Goal: Navigation & Orientation: Find specific page/section

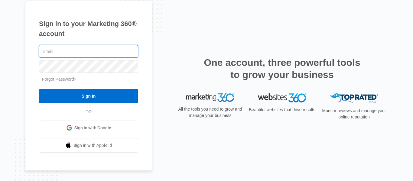
type input "[EMAIL_ADDRESS][DOMAIN_NAME]"
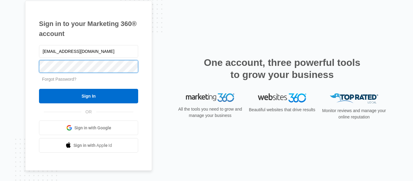
click at [31, 66] on div "Sign in to your Marketing 360® account duanefranklin7@gmail.com Forgot Password…" at bounding box center [88, 86] width 127 height 170
click at [39, 89] on input "Sign In" at bounding box center [88, 96] width 99 height 15
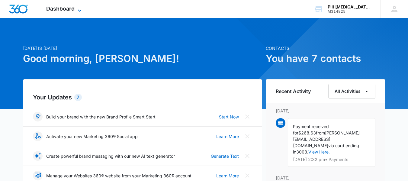
click at [78, 10] on icon at bounding box center [79, 10] width 7 height 7
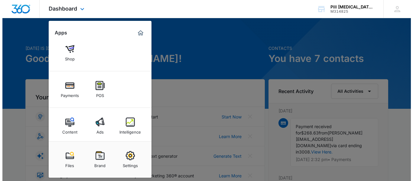
scroll to position [55, 0]
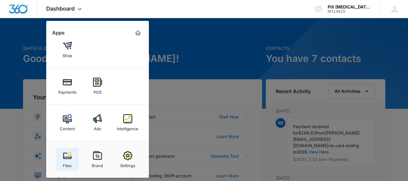
click at [68, 156] on img at bounding box center [67, 155] width 9 height 9
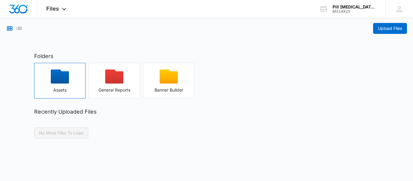
click at [59, 79] on icon "button" at bounding box center [60, 76] width 18 height 14
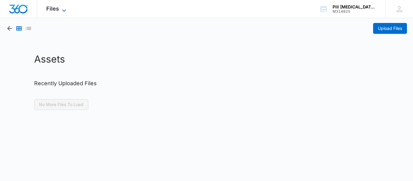
click at [57, 9] on span "Files" at bounding box center [52, 8] width 13 height 6
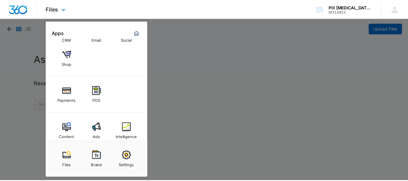
scroll to position [55, 0]
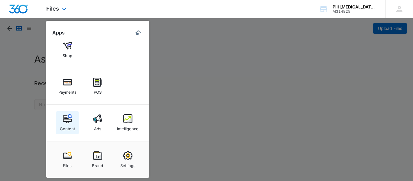
click at [69, 115] on img at bounding box center [67, 118] width 9 height 9
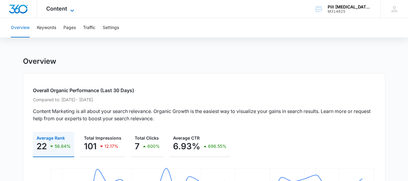
click at [63, 11] on span "Content" at bounding box center [56, 8] width 21 height 6
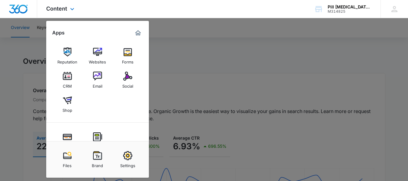
click at [137, 34] on img "Marketing 360® Dashboard" at bounding box center [137, 32] width 7 height 7
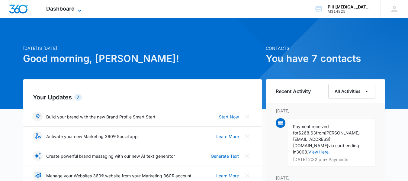
click at [68, 11] on span "Dashboard" at bounding box center [60, 8] width 28 height 6
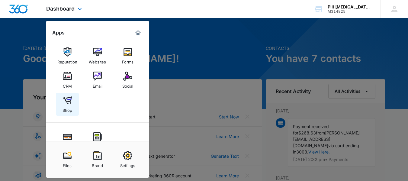
click at [68, 100] on img at bounding box center [67, 100] width 9 height 9
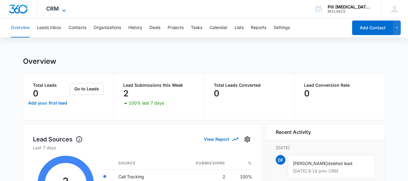
click at [63, 10] on icon at bounding box center [63, 10] width 7 height 7
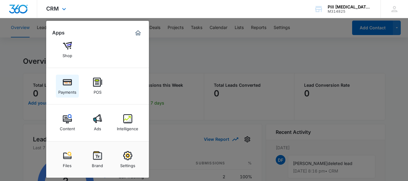
scroll to position [30, 0]
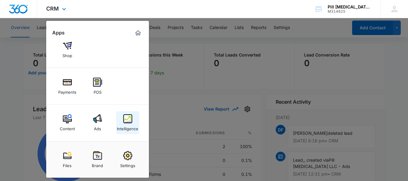
click at [126, 118] on img at bounding box center [127, 118] width 9 height 9
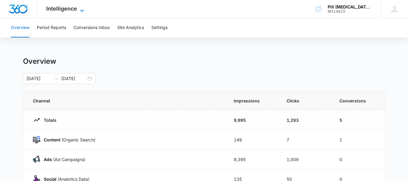
click at [70, 8] on span "Intelligence" at bounding box center [61, 8] width 31 height 6
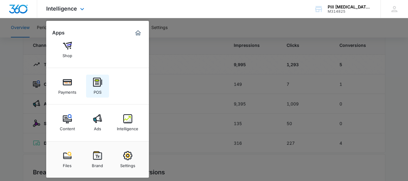
scroll to position [60, 0]
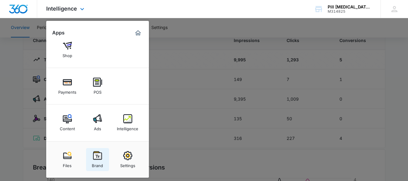
click at [100, 158] on img at bounding box center [97, 155] width 9 height 9
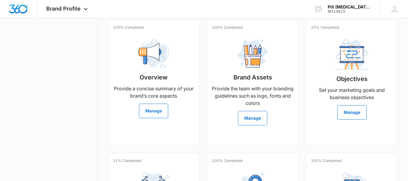
scroll to position [141, 0]
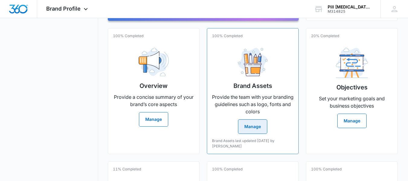
click at [253, 133] on button "Manage" at bounding box center [252, 126] width 29 height 15
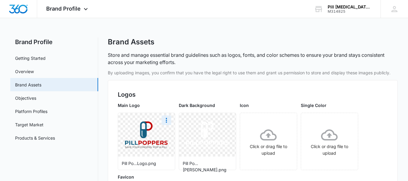
click at [142, 134] on img at bounding box center [146, 134] width 43 height 27
click at [167, 120] on icon "More" at bounding box center [166, 120] width 1 height 5
click at [171, 138] on div "Download" at bounding box center [179, 137] width 20 height 4
click at [45, 57] on link "Getting Started" at bounding box center [30, 58] width 31 height 6
